Goal: Information Seeking & Learning: Check status

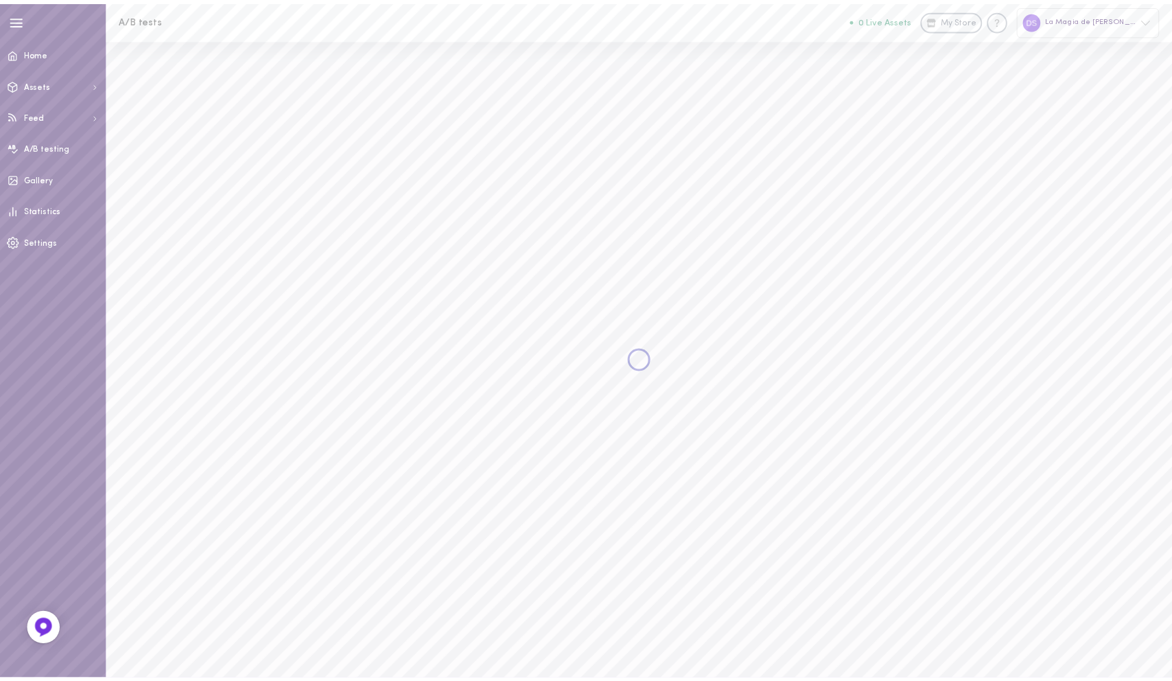
scroll to position [3, 0]
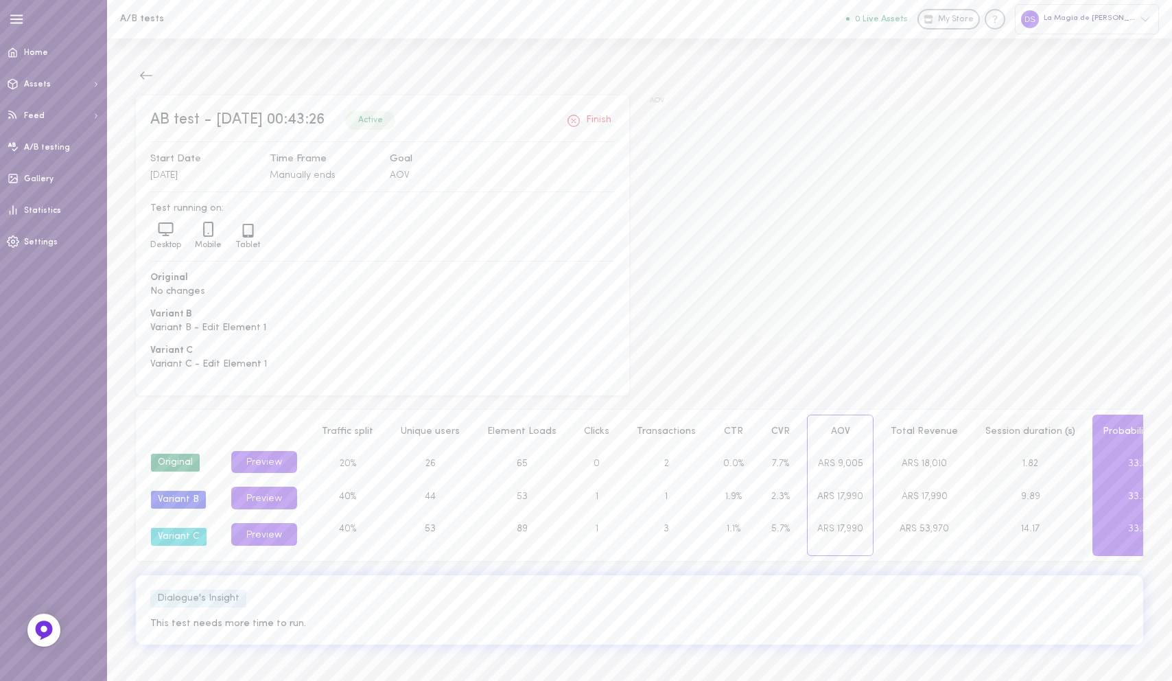
click at [1022, 460] on span "1.82" at bounding box center [1030, 463] width 16 height 10
click at [209, 224] on icon at bounding box center [208, 228] width 16 height 17
click at [172, 225] on icon at bounding box center [166, 228] width 14 height 10
click at [187, 225] on div "Desktop" at bounding box center [165, 235] width 45 height 31
click at [228, 225] on div "Tablet" at bounding box center [247, 237] width 38 height 28
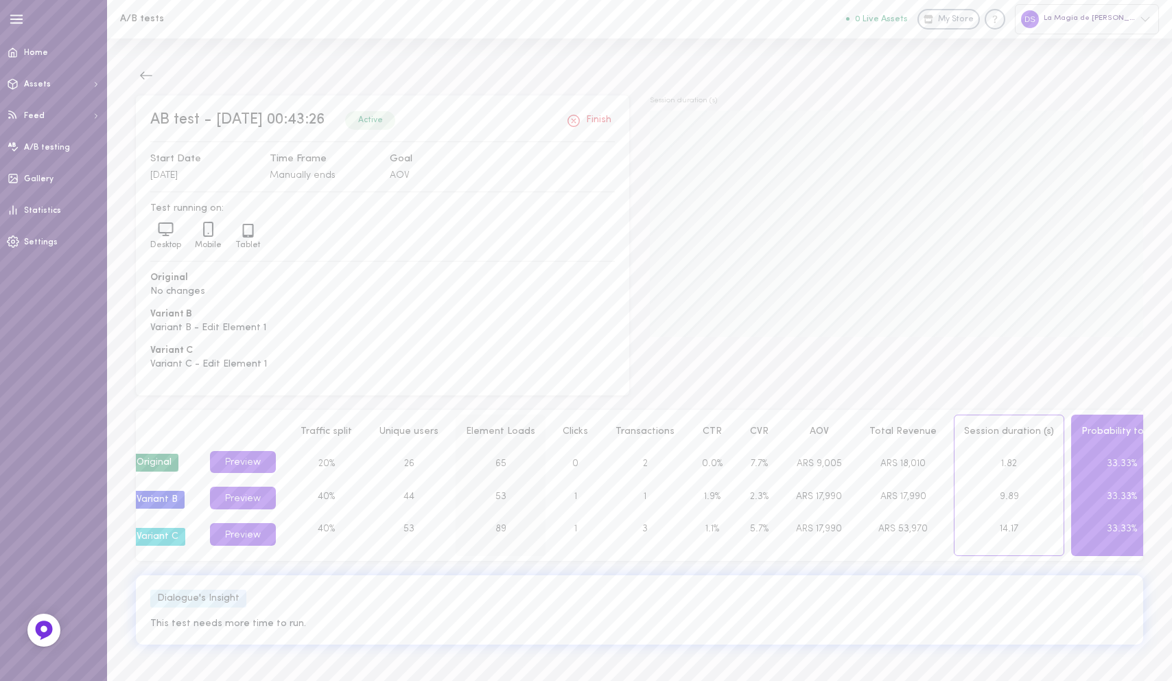
scroll to position [0, 0]
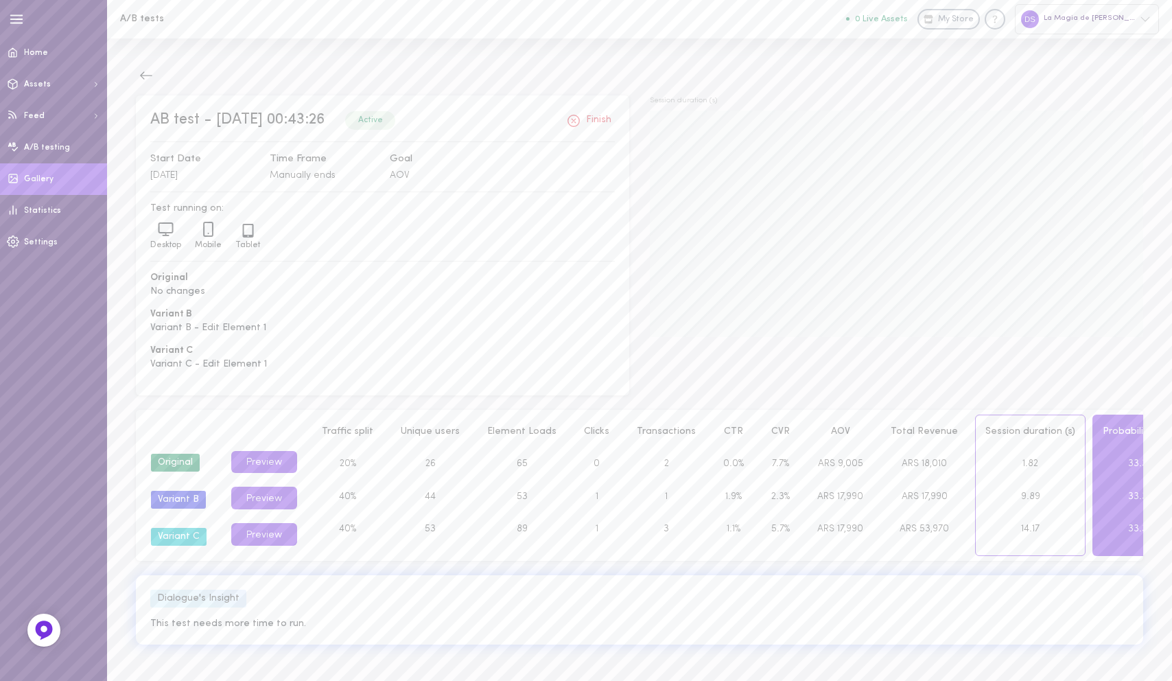
click at [35, 172] on link "Gallery" at bounding box center [53, 179] width 107 height 32
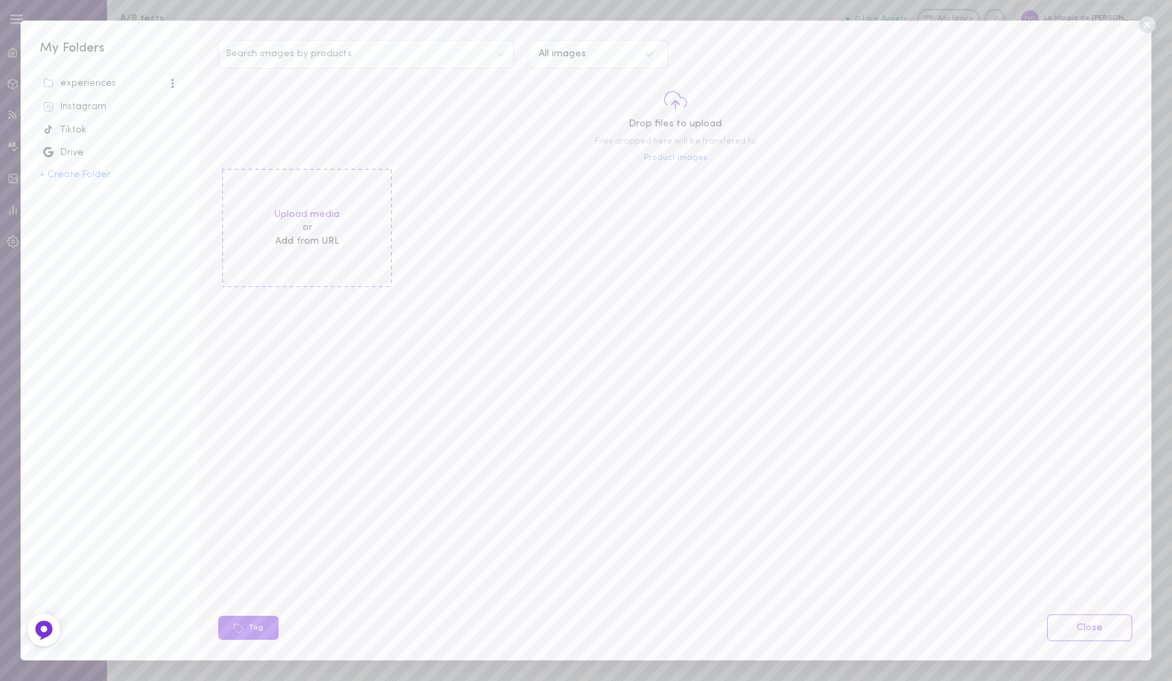
click at [97, 101] on div "Instagram" at bounding box center [109, 107] width 133 height 14
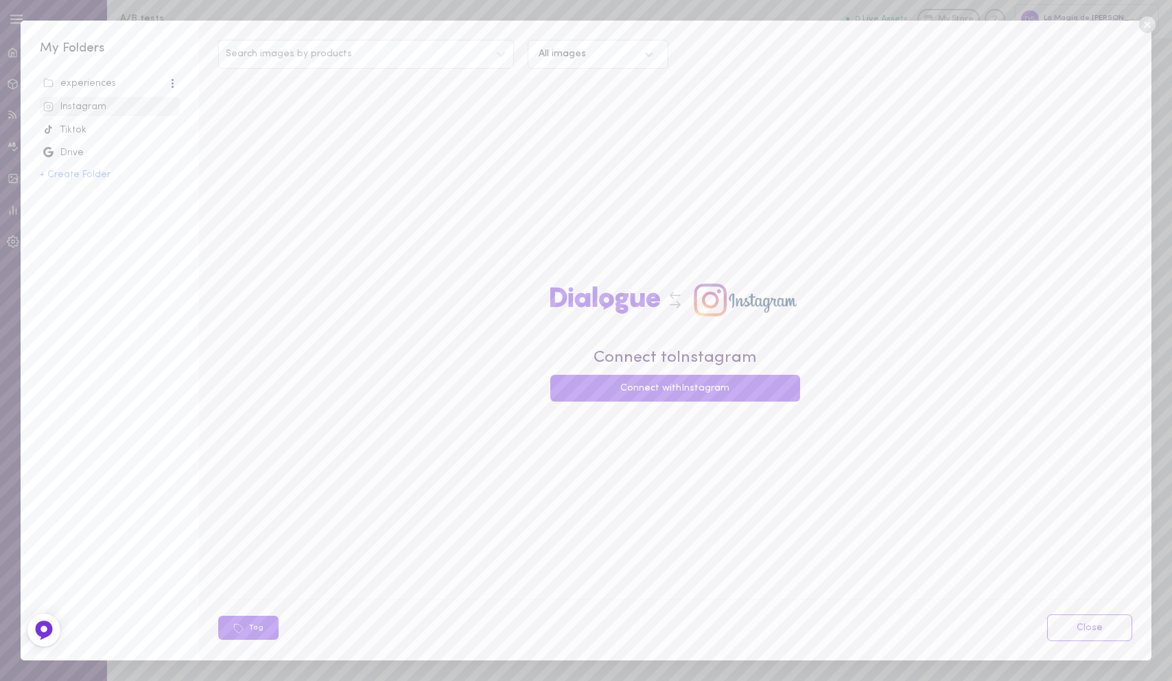
click at [113, 82] on div "experiences" at bounding box center [105, 84] width 125 height 14
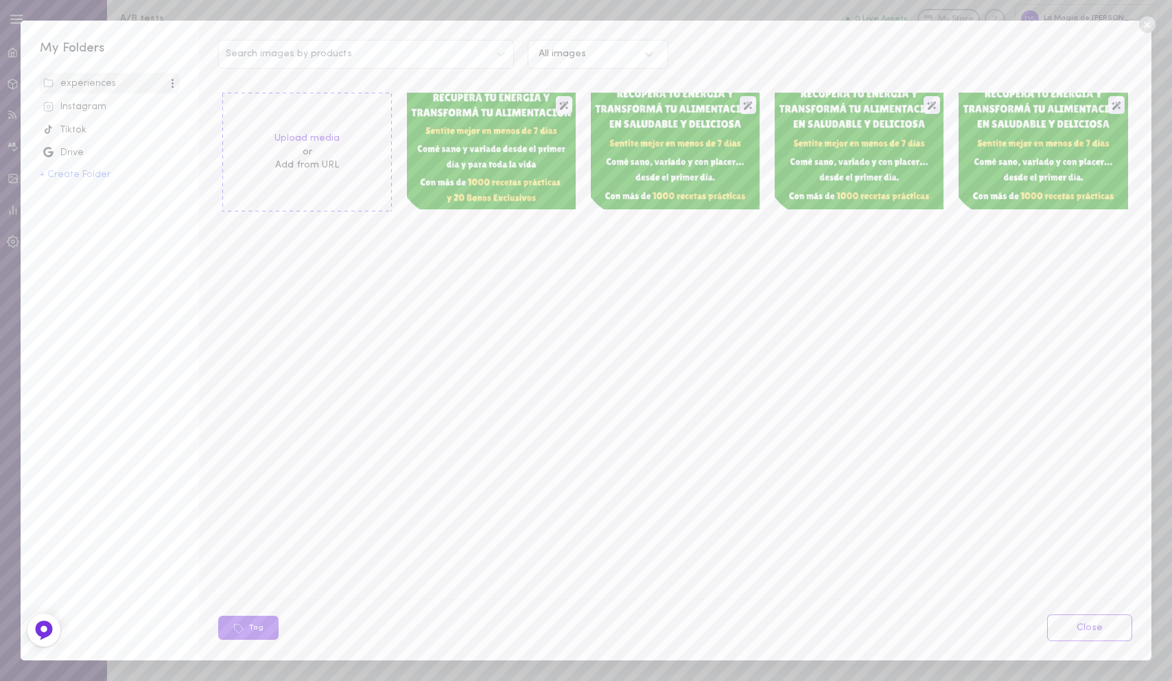
scroll to position [3, 0]
click at [1147, 23] on icon at bounding box center [1147, 24] width 21 height 21
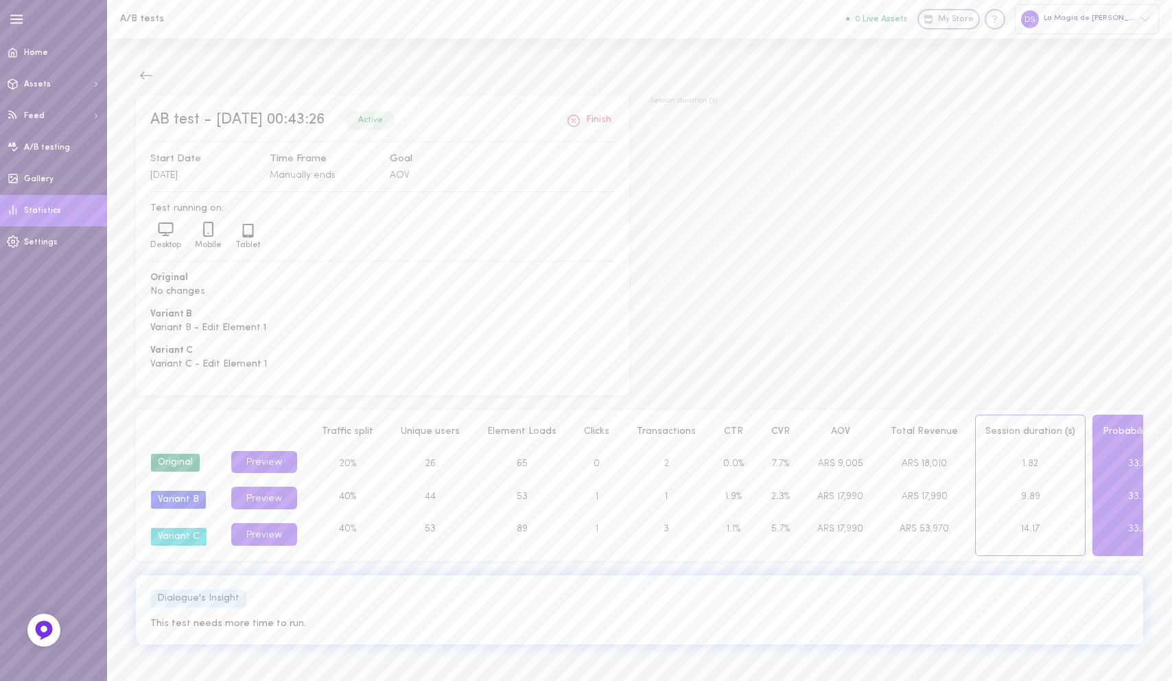
click at [40, 205] on link "Statistics" at bounding box center [53, 211] width 107 height 32
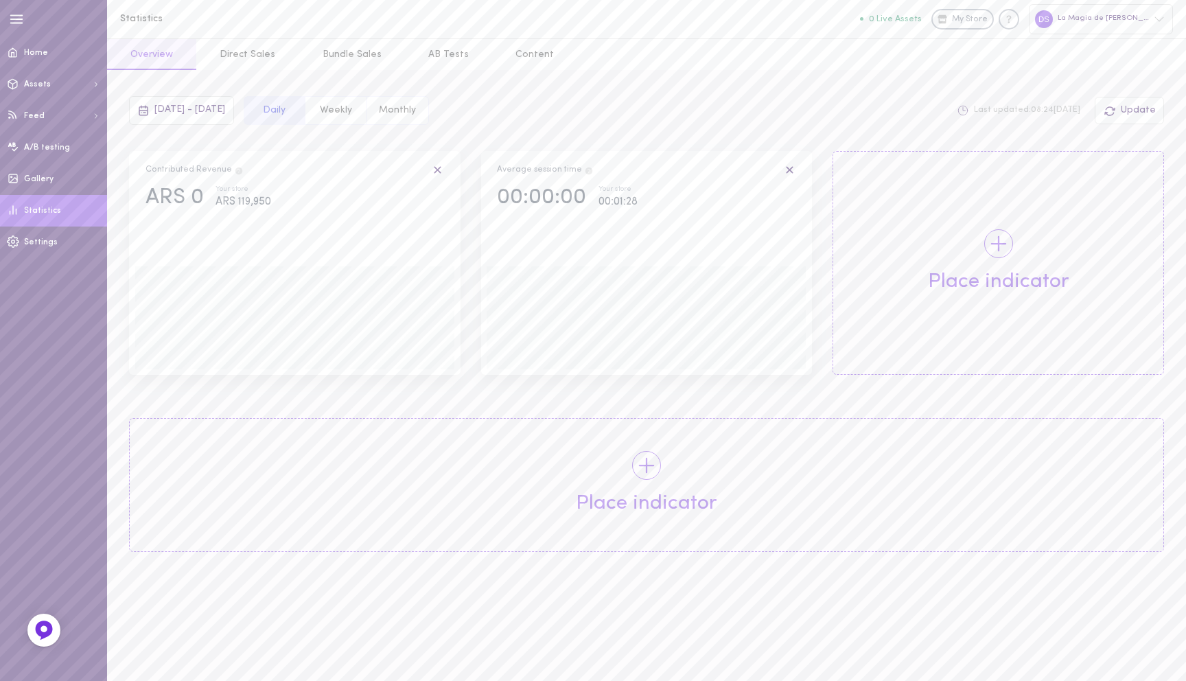
click at [214, 108] on span "[DATE] - [DATE]" at bounding box center [189, 109] width 71 height 10
click at [335, 255] on span "15" at bounding box center [334, 254] width 8 height 25
click at [152, 250] on span "15" at bounding box center [148, 254] width 25 height 25
click at [530, 150] on span "[DATE]" at bounding box center [576, 152] width 139 height 26
click at [578, 360] on button "Apply" at bounding box center [576, 352] width 133 height 24
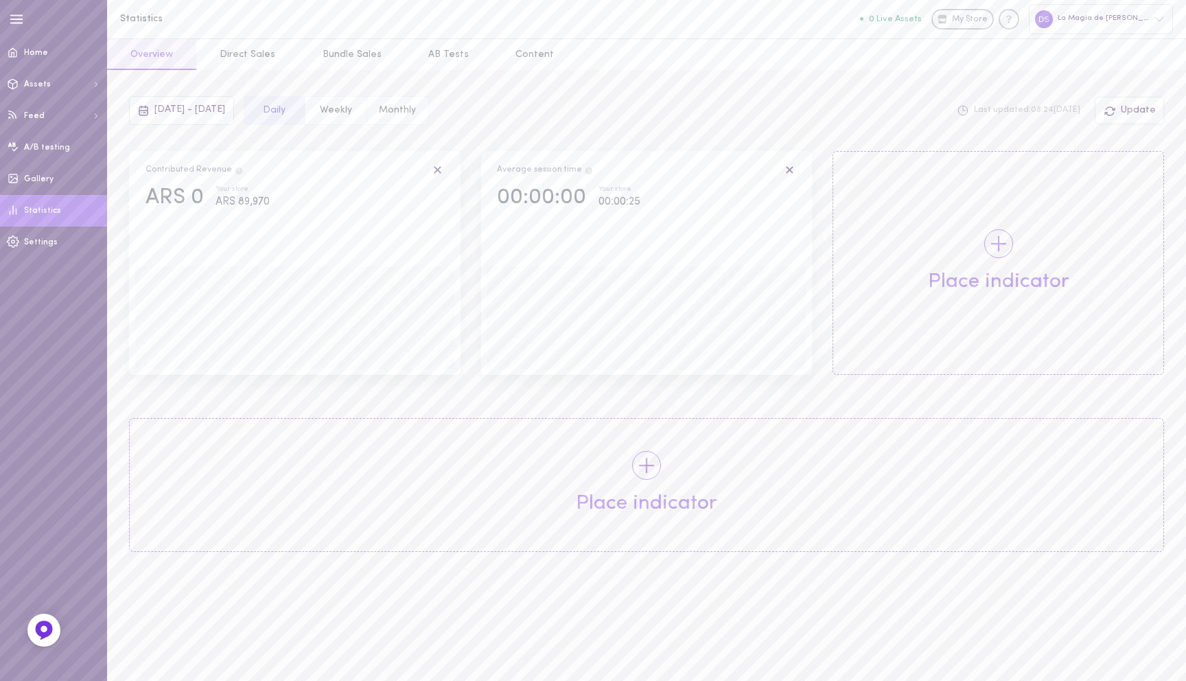
click at [366, 96] on button "Weekly" at bounding box center [336, 110] width 62 height 29
click at [429, 113] on button "Monthly" at bounding box center [397, 110] width 62 height 29
click at [305, 111] on button "Daily" at bounding box center [275, 110] width 62 height 29
click at [1120, 113] on div "Update" at bounding box center [1128, 110] width 69 height 27
click at [1131, 108] on span "Update" at bounding box center [1137, 110] width 35 height 10
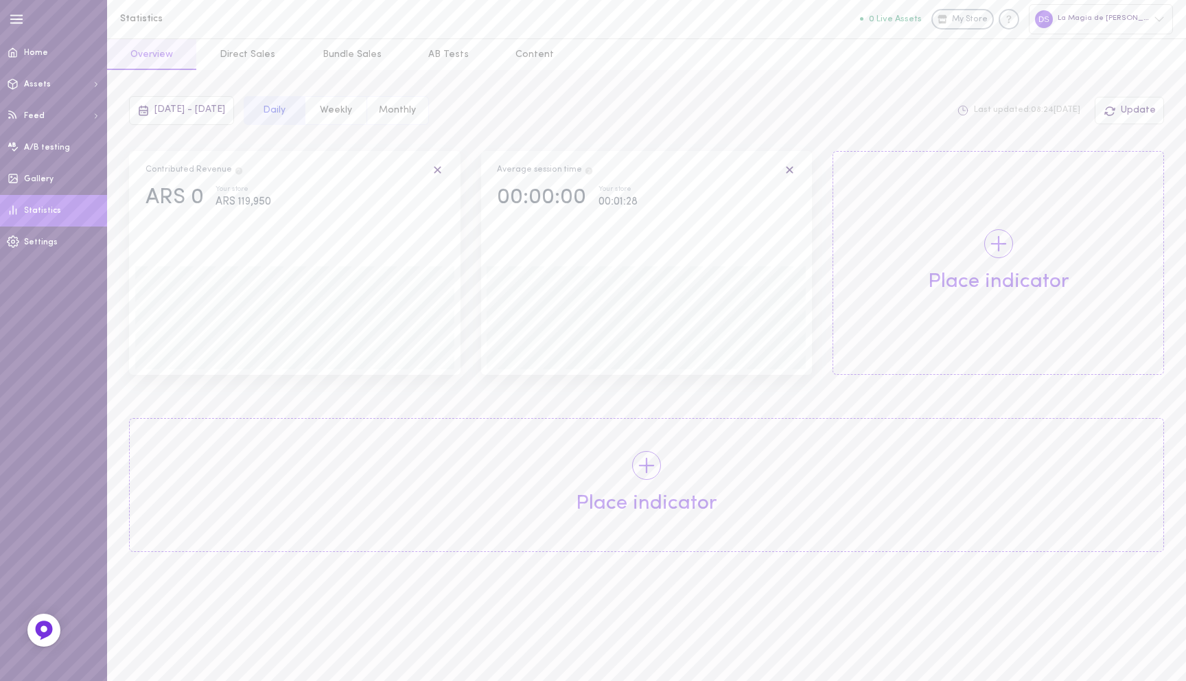
click at [166, 54] on button "Overview" at bounding box center [151, 54] width 89 height 31
click at [40, 144] on span "A/B testing" at bounding box center [47, 147] width 46 height 8
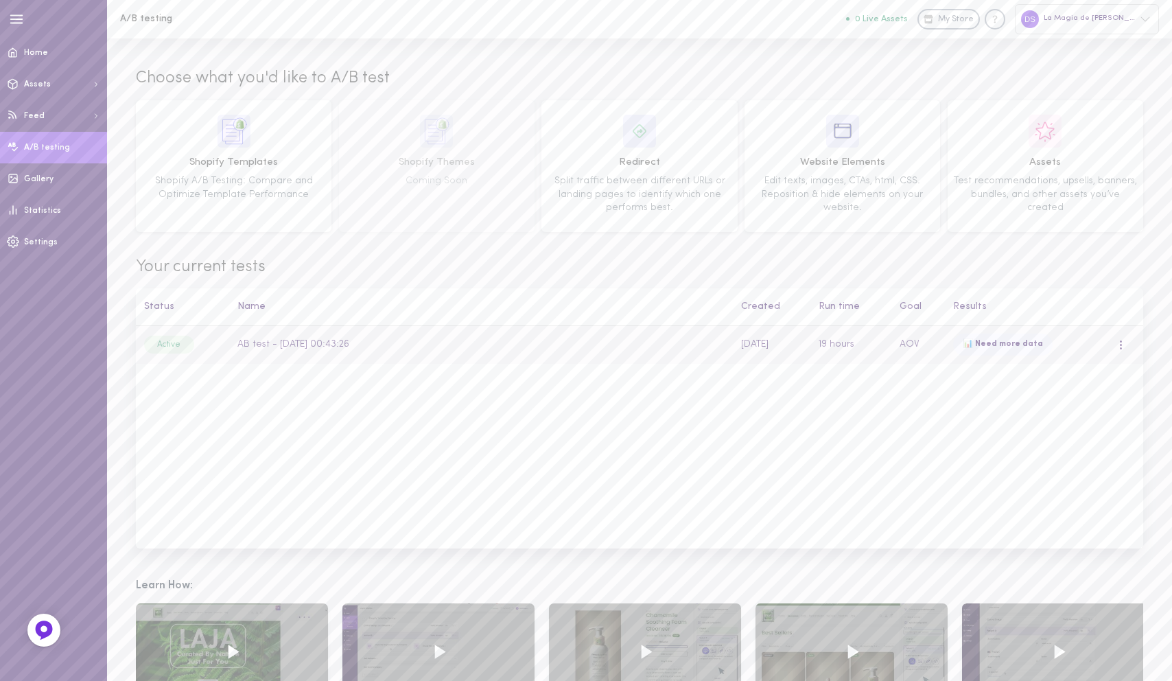
click at [224, 349] on td "Active" at bounding box center [182, 345] width 93 height 38
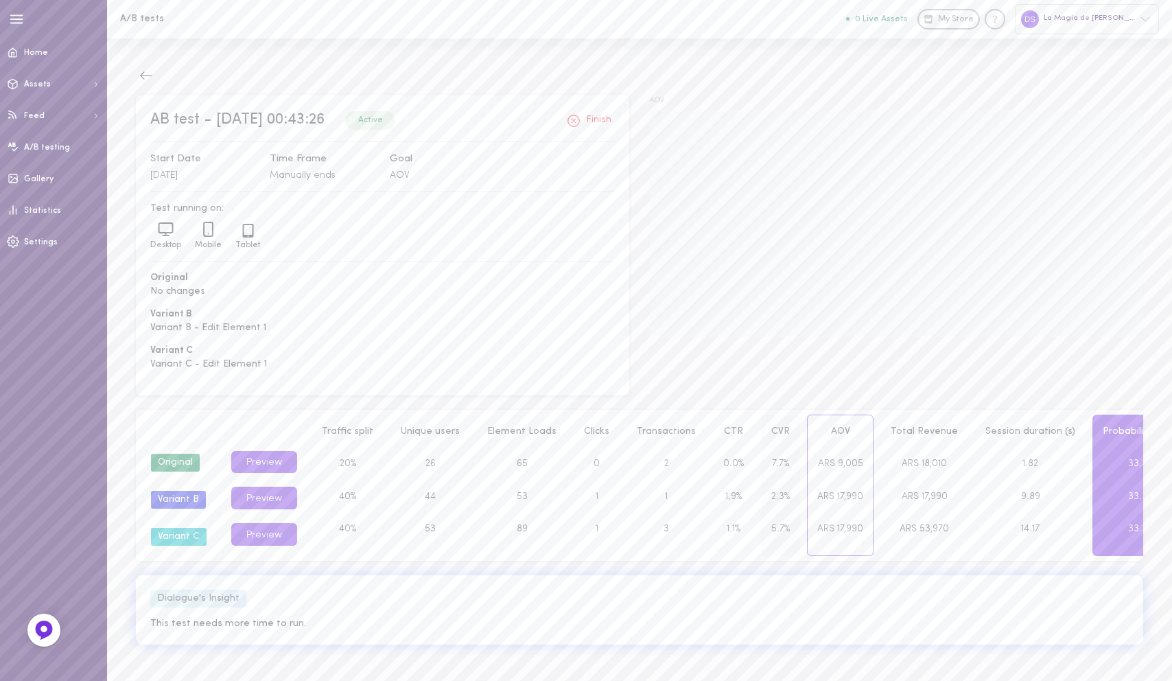
click at [762, 482] on div "2.3%" at bounding box center [781, 496] width 38 height 33
click at [724, 433] on span "CTR" at bounding box center [733, 431] width 19 height 10
click at [38, 49] on span "Home" at bounding box center [36, 53] width 24 height 8
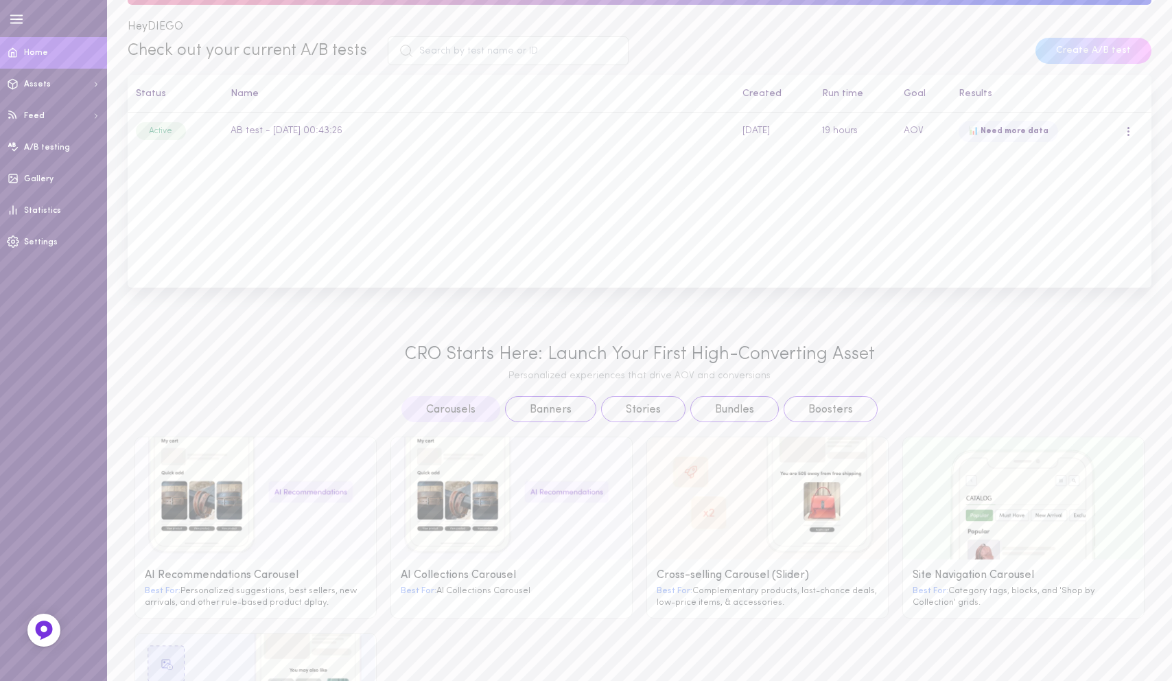
scroll to position [143, 0]
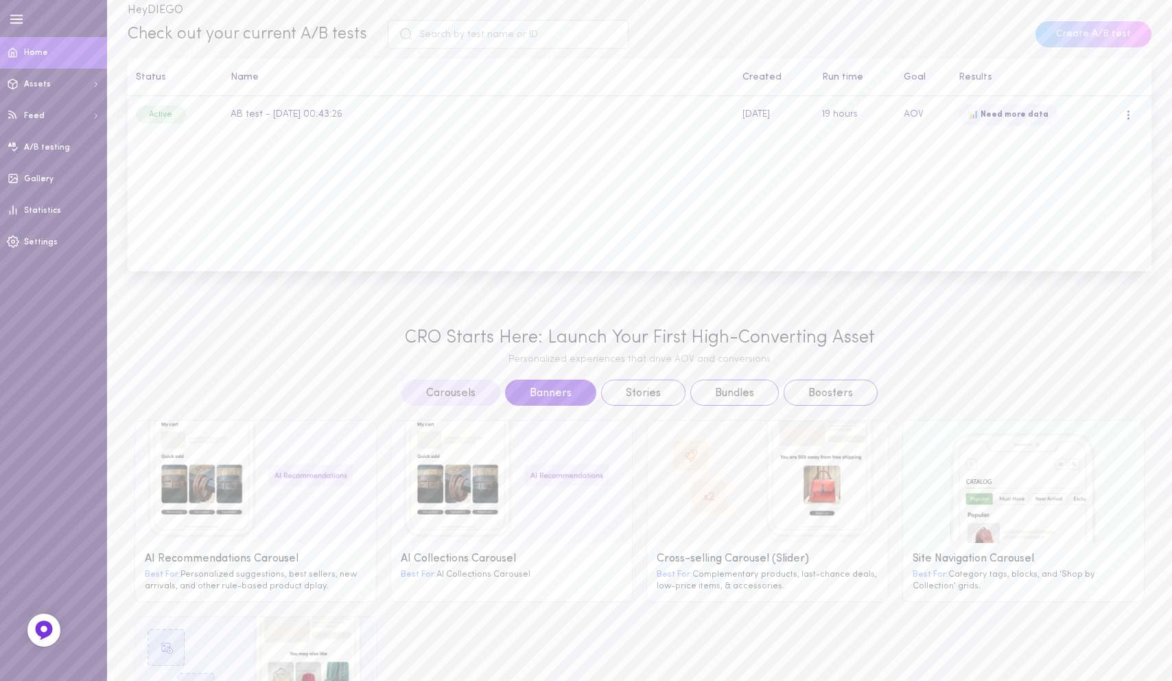
click at [568, 386] on button "Banners" at bounding box center [550, 392] width 91 height 26
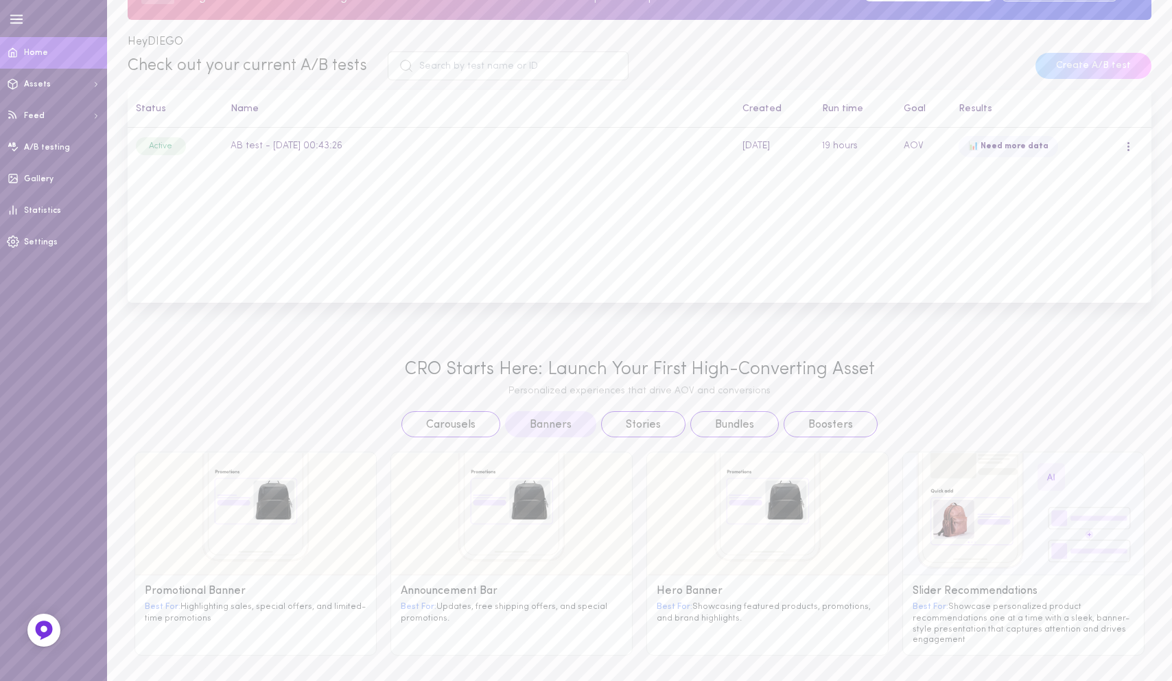
click at [627, 438] on div "Promotional Banner Best For: Highlighting sales, special offers, and limited-ti…" at bounding box center [640, 546] width 1024 height 218
click at [627, 436] on button "Stories" at bounding box center [643, 424] width 84 height 26
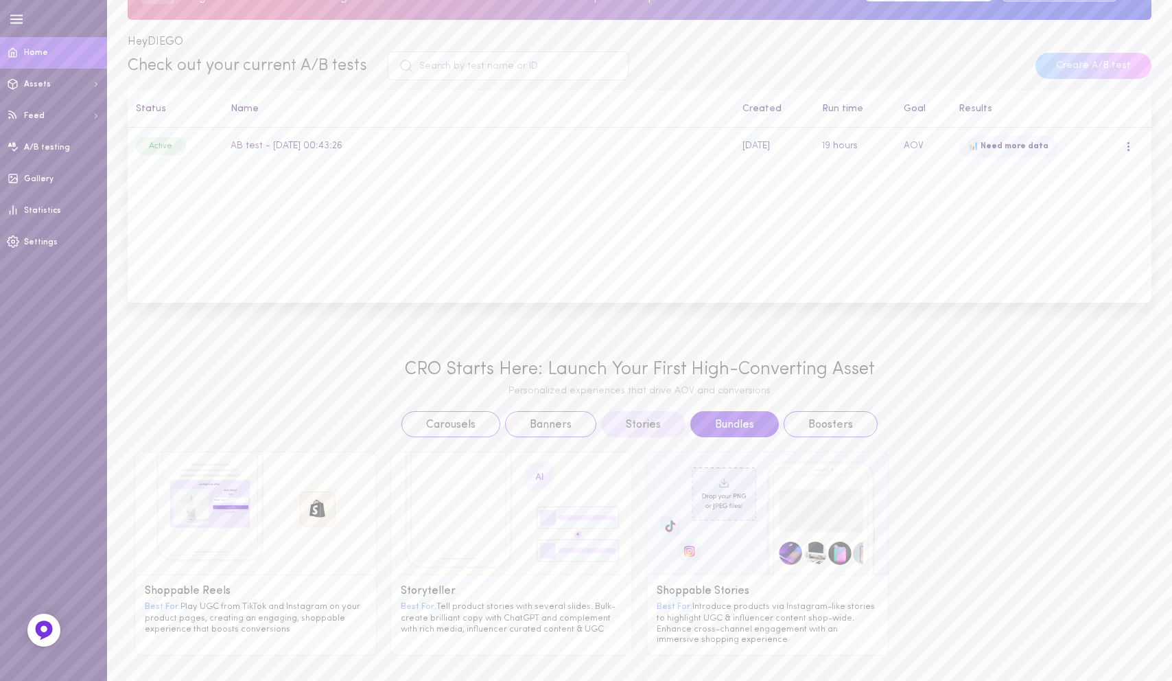
click at [735, 420] on button "Bundles" at bounding box center [734, 424] width 89 height 26
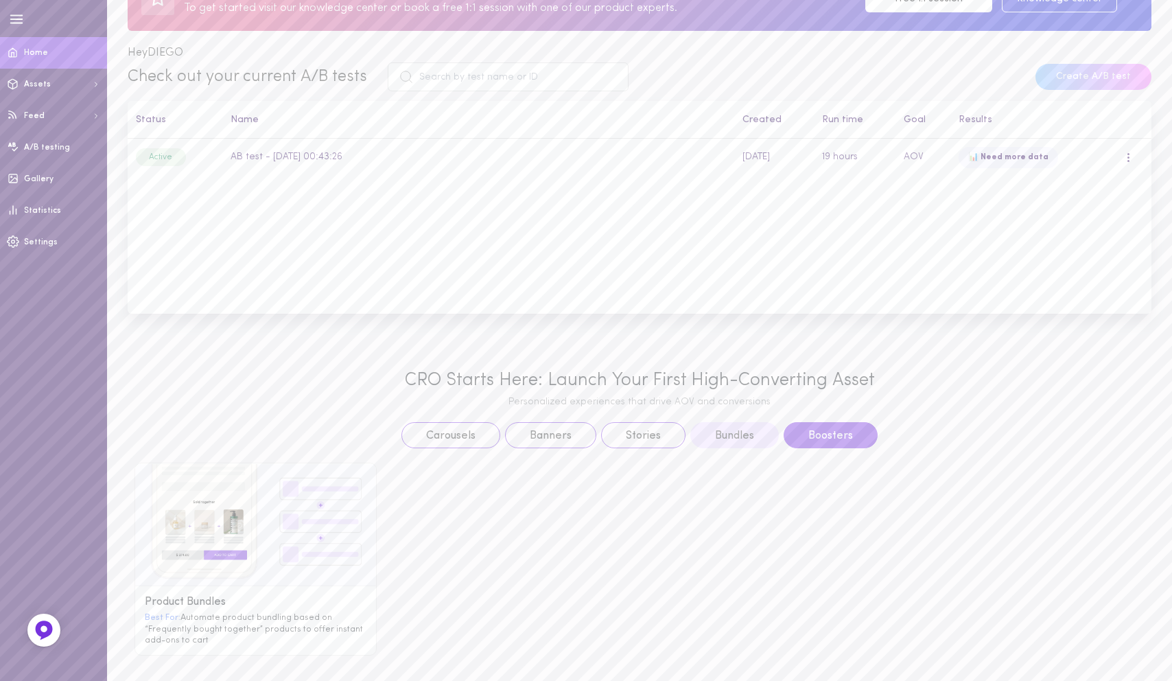
click at [812, 429] on button "Boosters" at bounding box center [831, 435] width 94 height 26
